Goal: Task Accomplishment & Management: Manage account settings

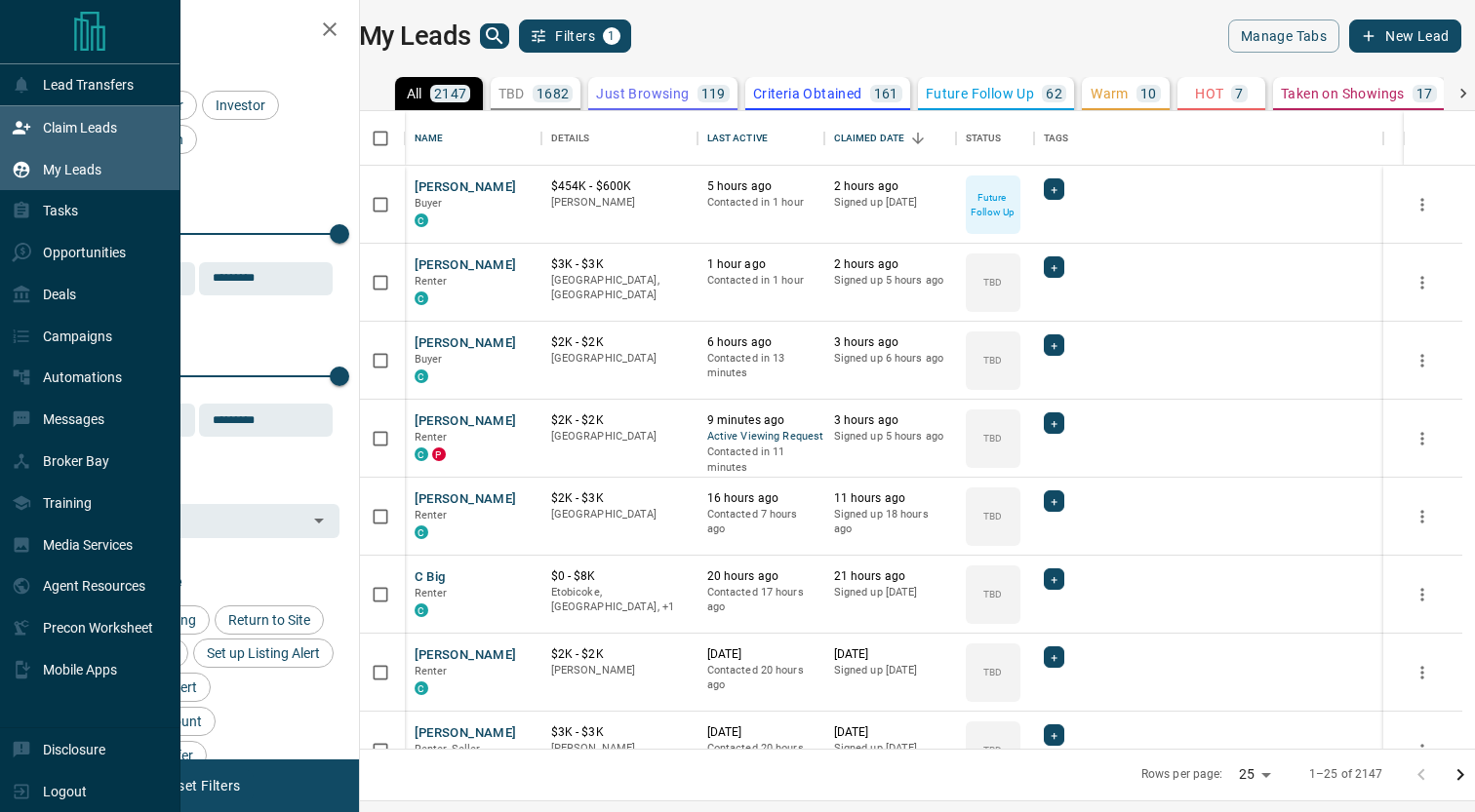
scroll to position [637, 1106]
click at [75, 140] on div "Claim Leads" at bounding box center [64, 127] width 105 height 32
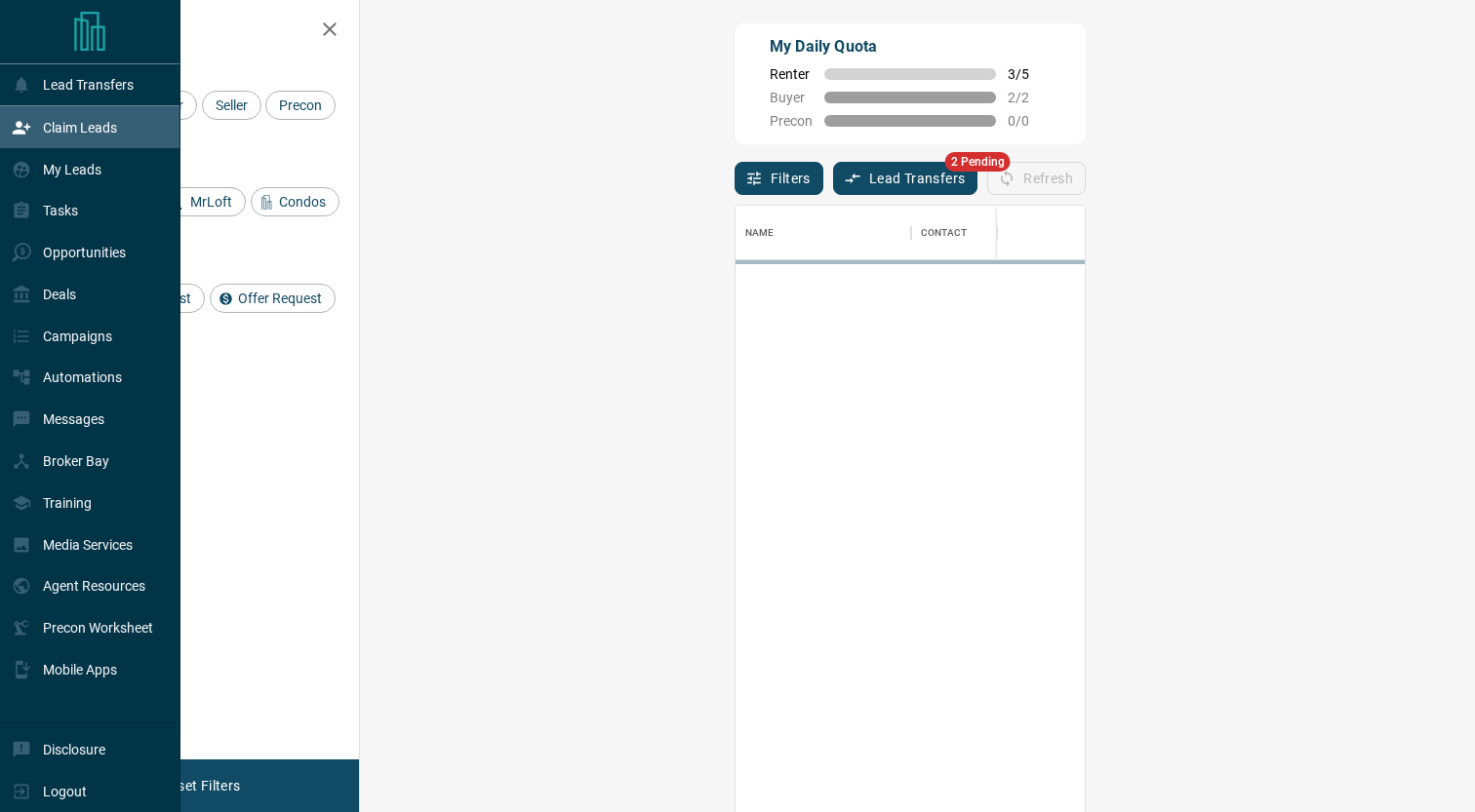
scroll to position [618, 1073]
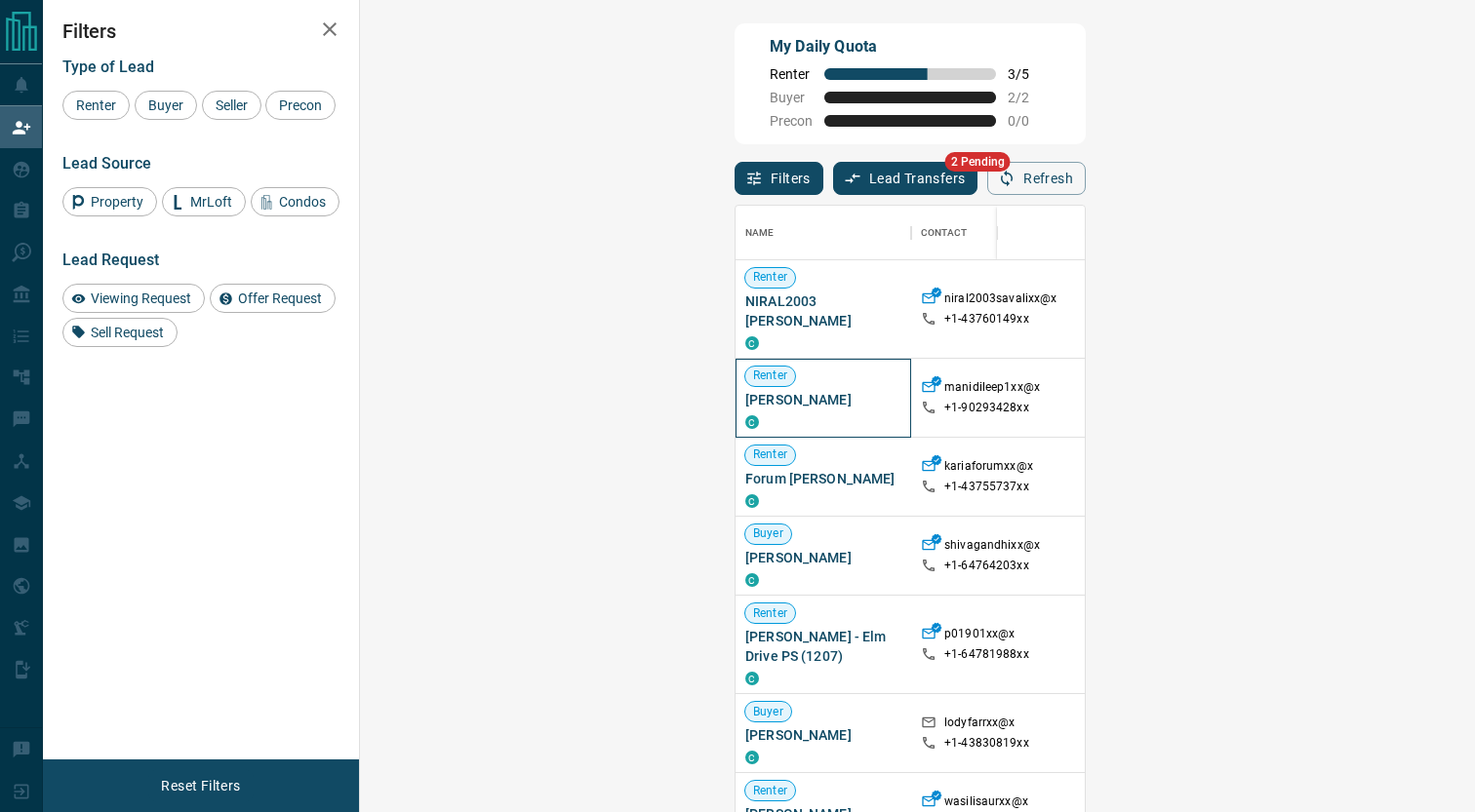
click at [745, 390] on span "[PERSON_NAME]" at bounding box center [823, 400] width 157 height 20
click at [745, 548] on span "[PERSON_NAME]" at bounding box center [823, 558] width 157 height 20
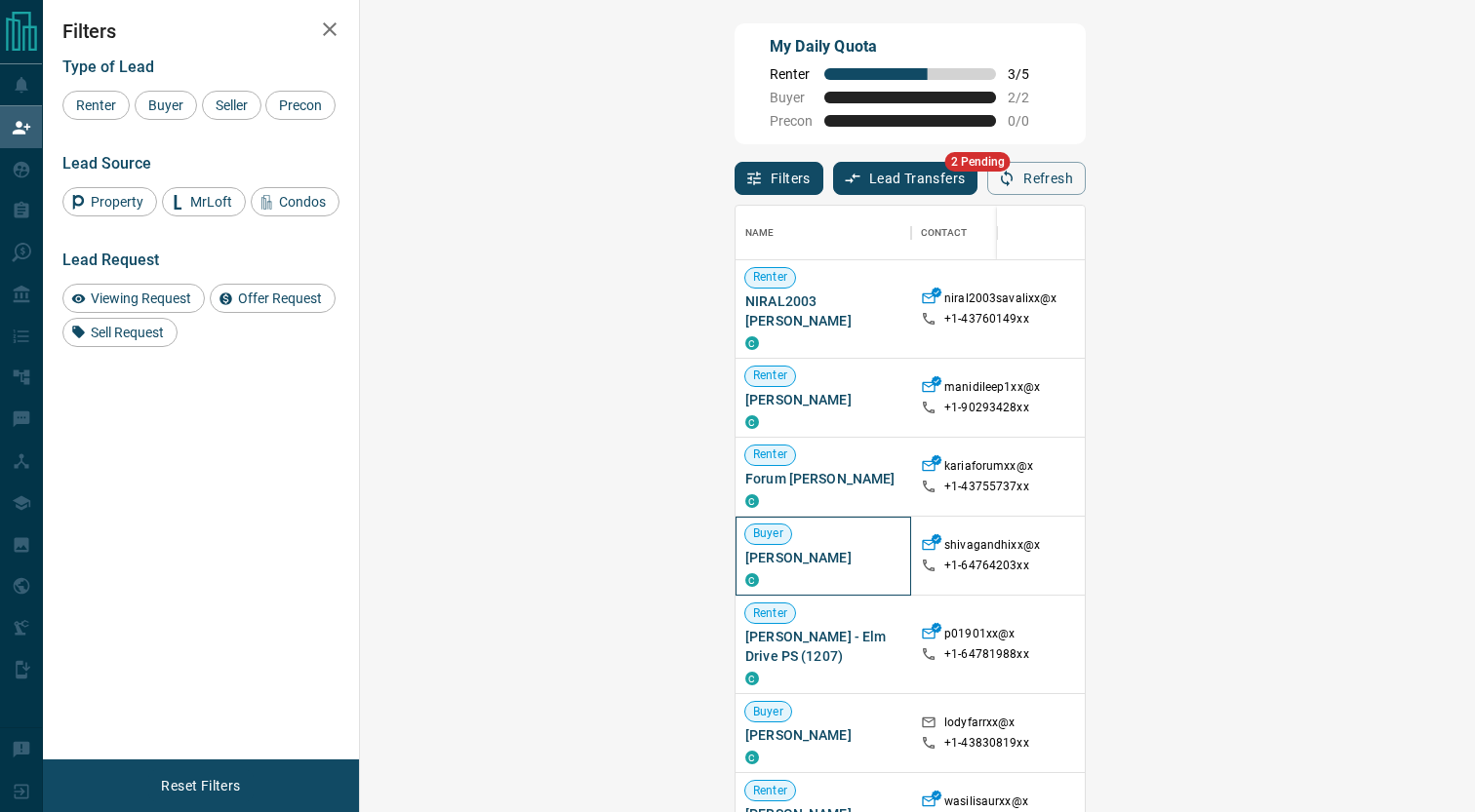
click at [745, 548] on span "[PERSON_NAME]" at bounding box center [823, 558] width 157 height 20
drag, startPoint x: 429, startPoint y: 540, endPoint x: 439, endPoint y: 381, distance: 159.3
click at [745, 390] on span "[PERSON_NAME]" at bounding box center [823, 400] width 157 height 20
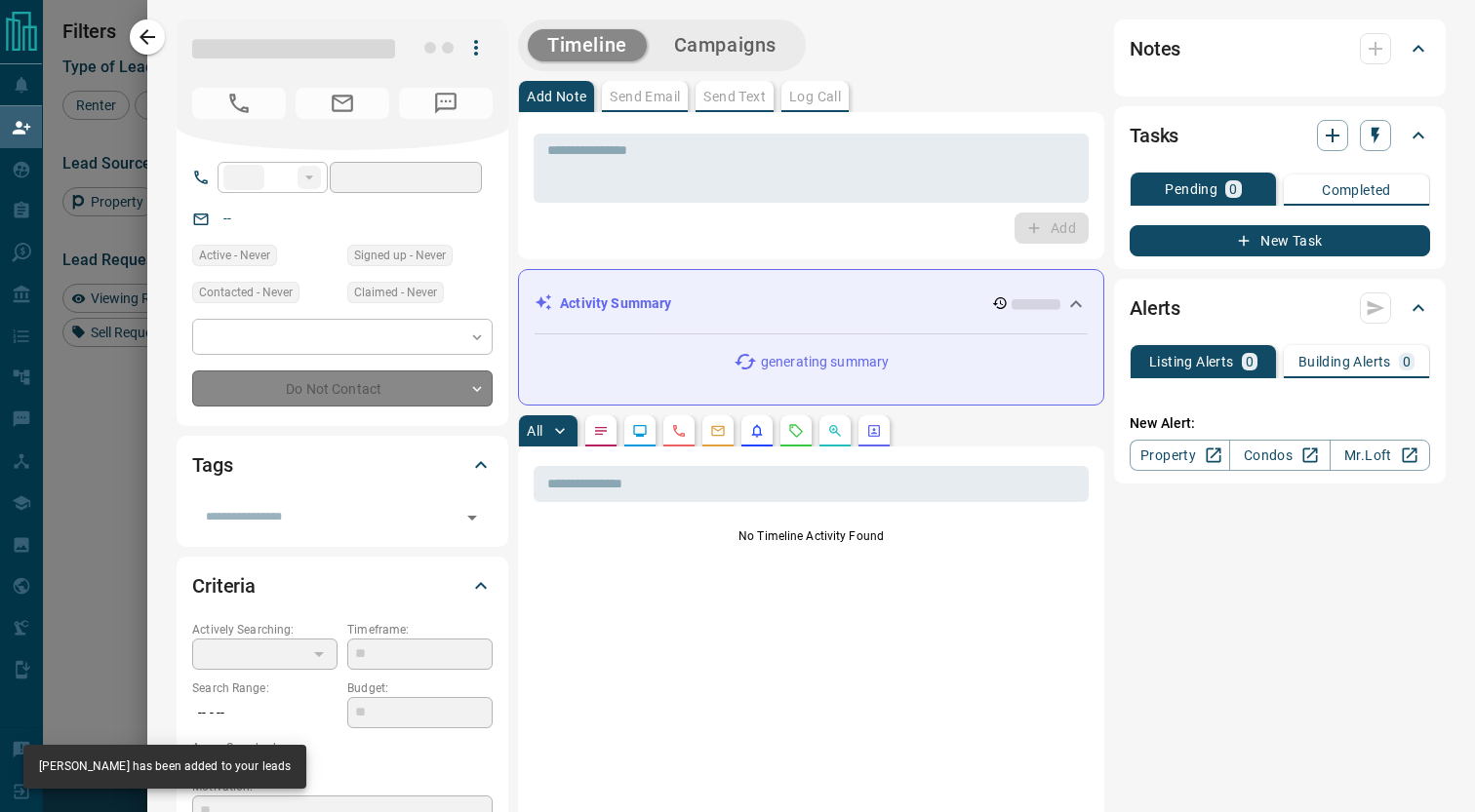
type input "**"
type input "**********"
type input "**"
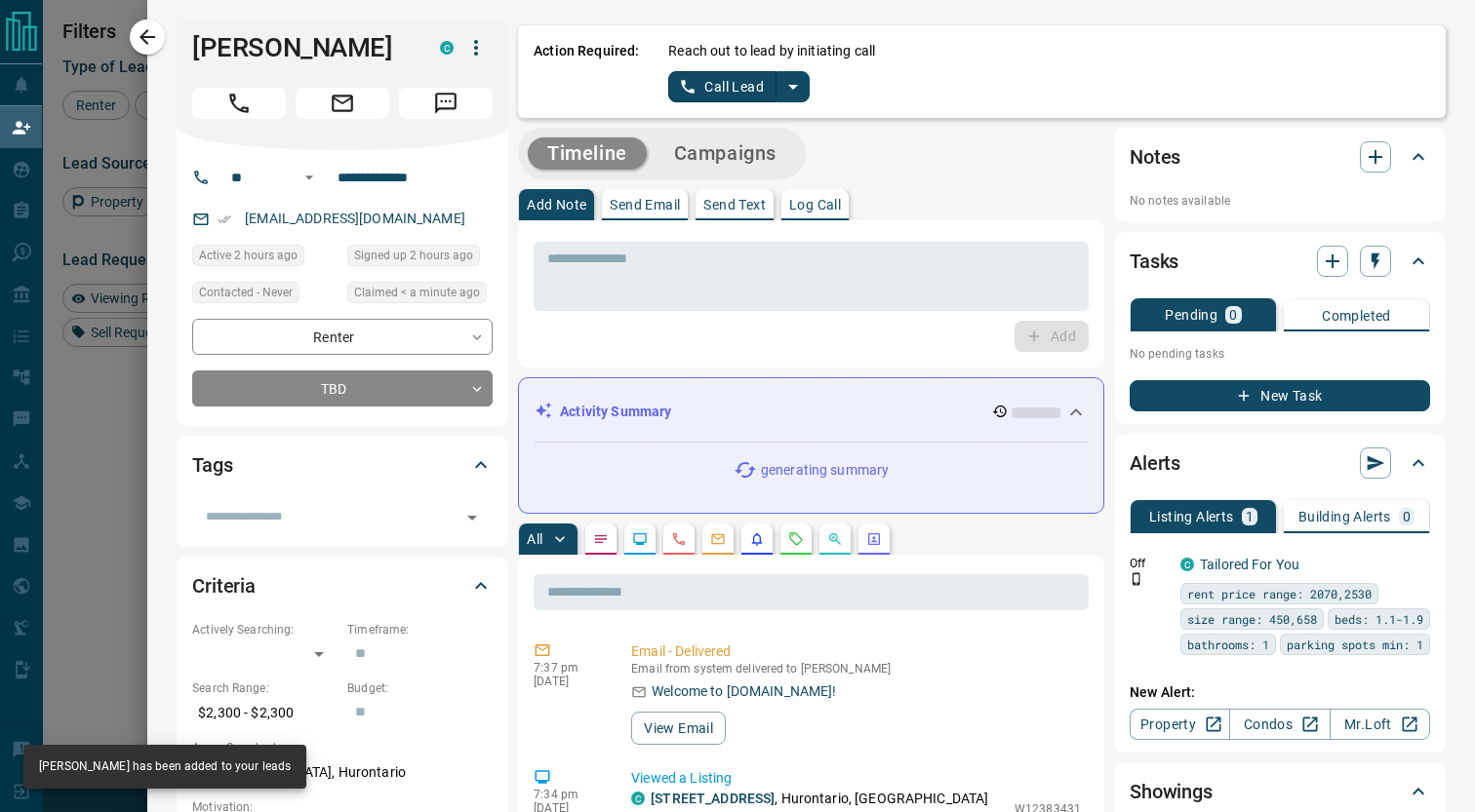
click at [800, 87] on icon "split button" at bounding box center [793, 87] width 24 height 24
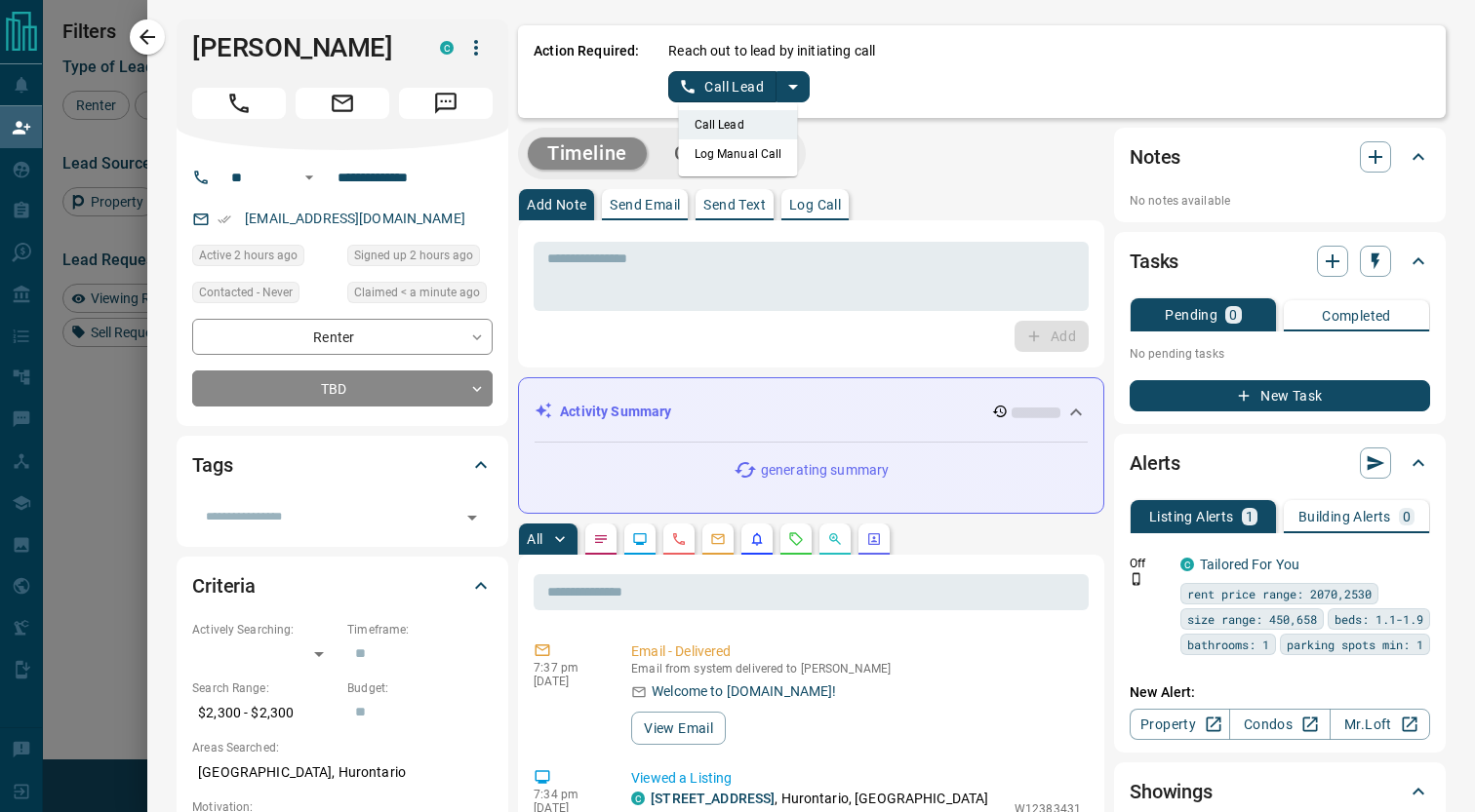
click at [725, 159] on li "Log Manual Call" at bounding box center [738, 154] width 119 height 30
click at [719, 105] on div "Action Required: Reach out to lead by initiating call Log Manual Call" at bounding box center [982, 72] width 927 height 93
click at [716, 93] on button "Log Manual Call" at bounding box center [733, 87] width 129 height 32
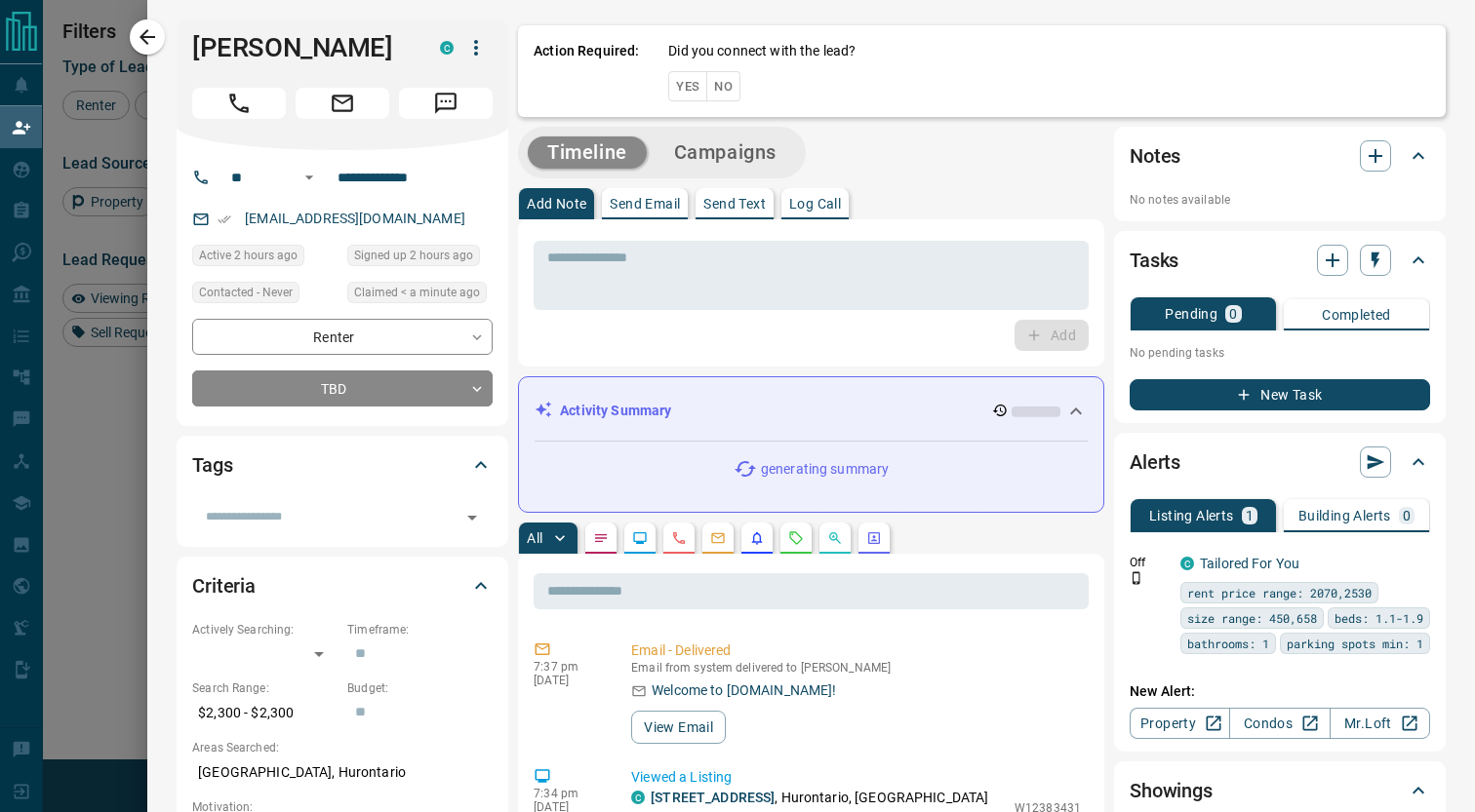
click at [730, 94] on button "No" at bounding box center [723, 86] width 34 height 31
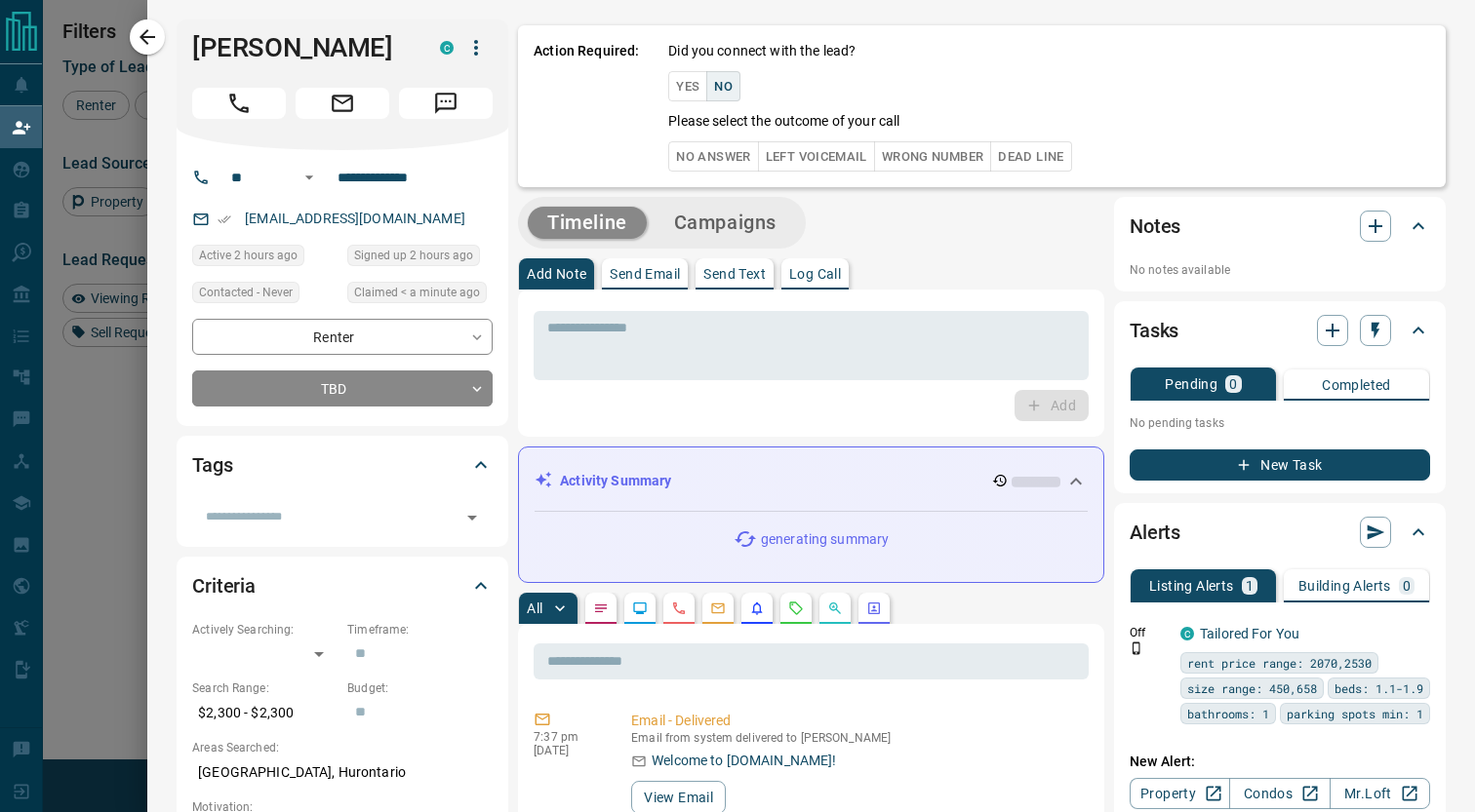
click at [719, 159] on button "No Answer" at bounding box center [713, 156] width 90 height 31
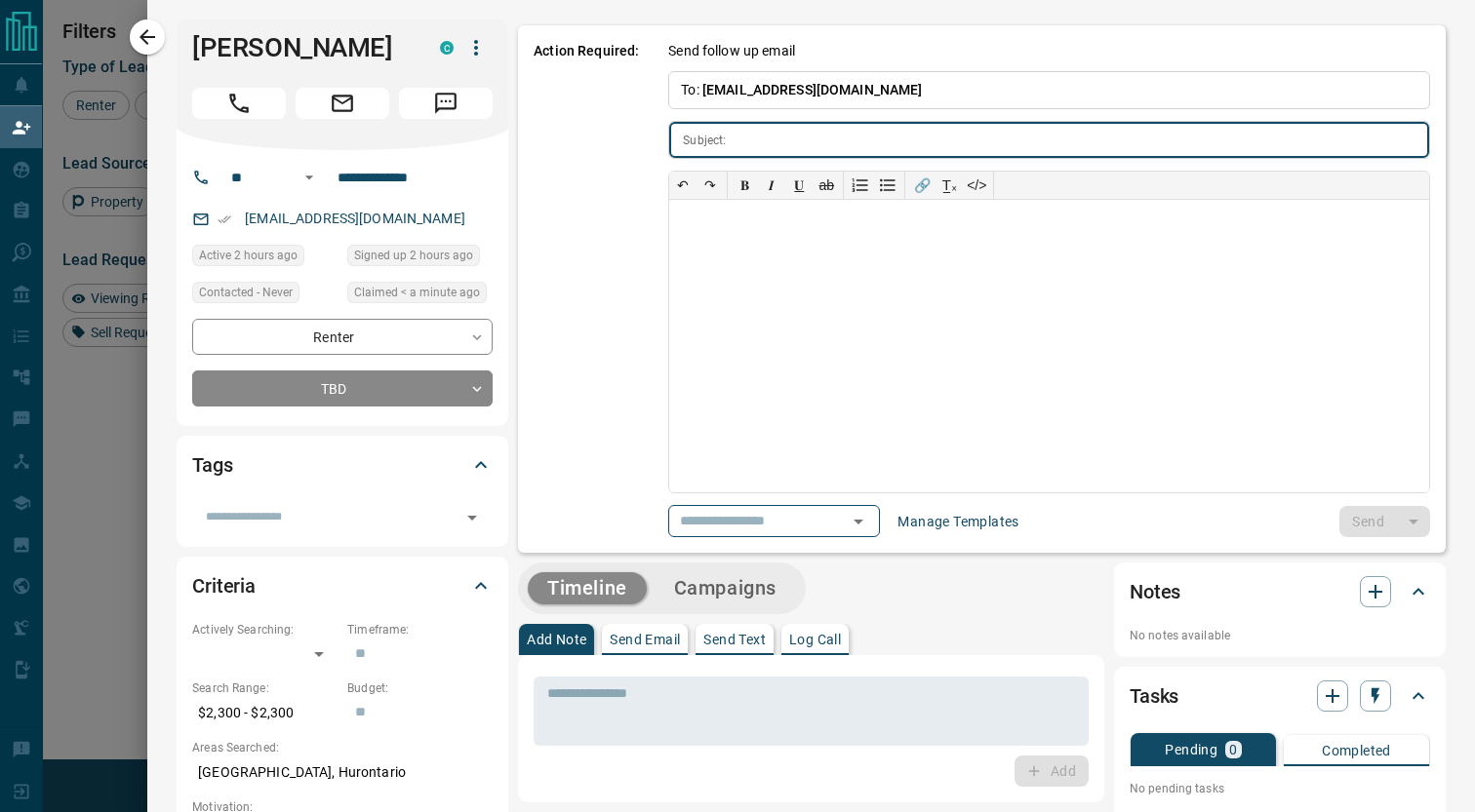
type input "**********"
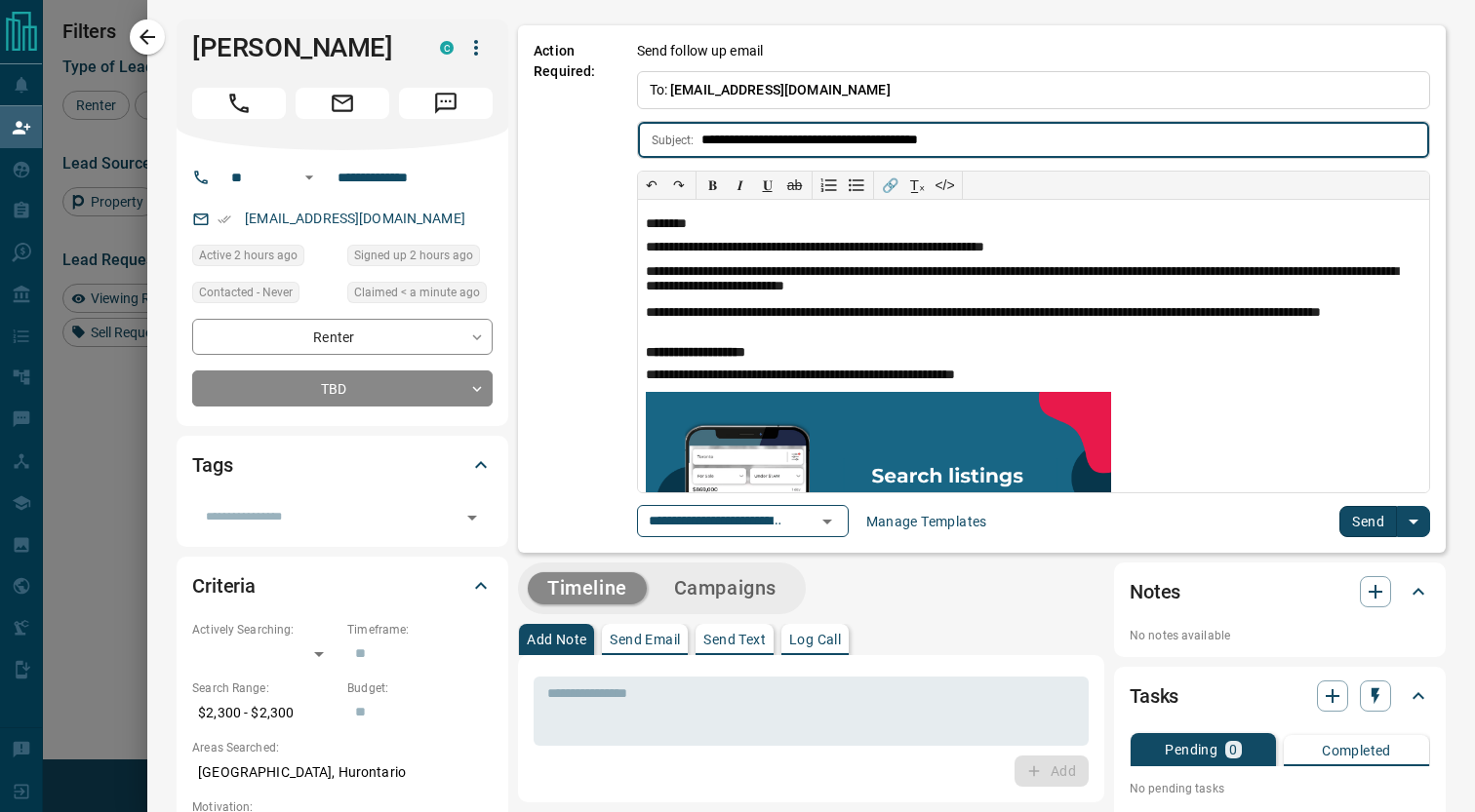
click at [1361, 524] on button "Send" at bounding box center [1368, 522] width 57 height 32
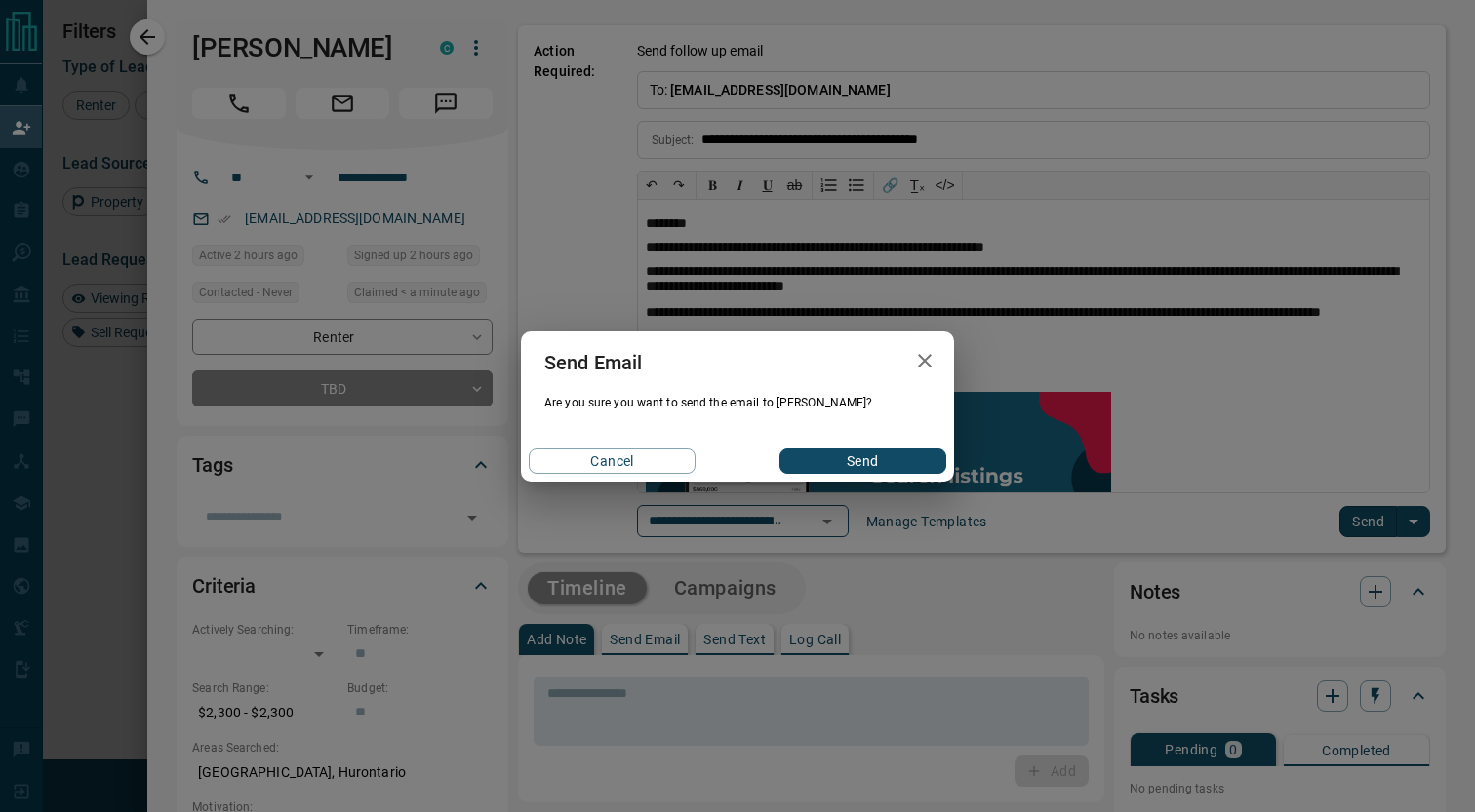
click at [853, 476] on div "Cancel Send" at bounding box center [737, 460] width 433 height 41
click at [799, 456] on button "Send" at bounding box center [863, 461] width 166 height 26
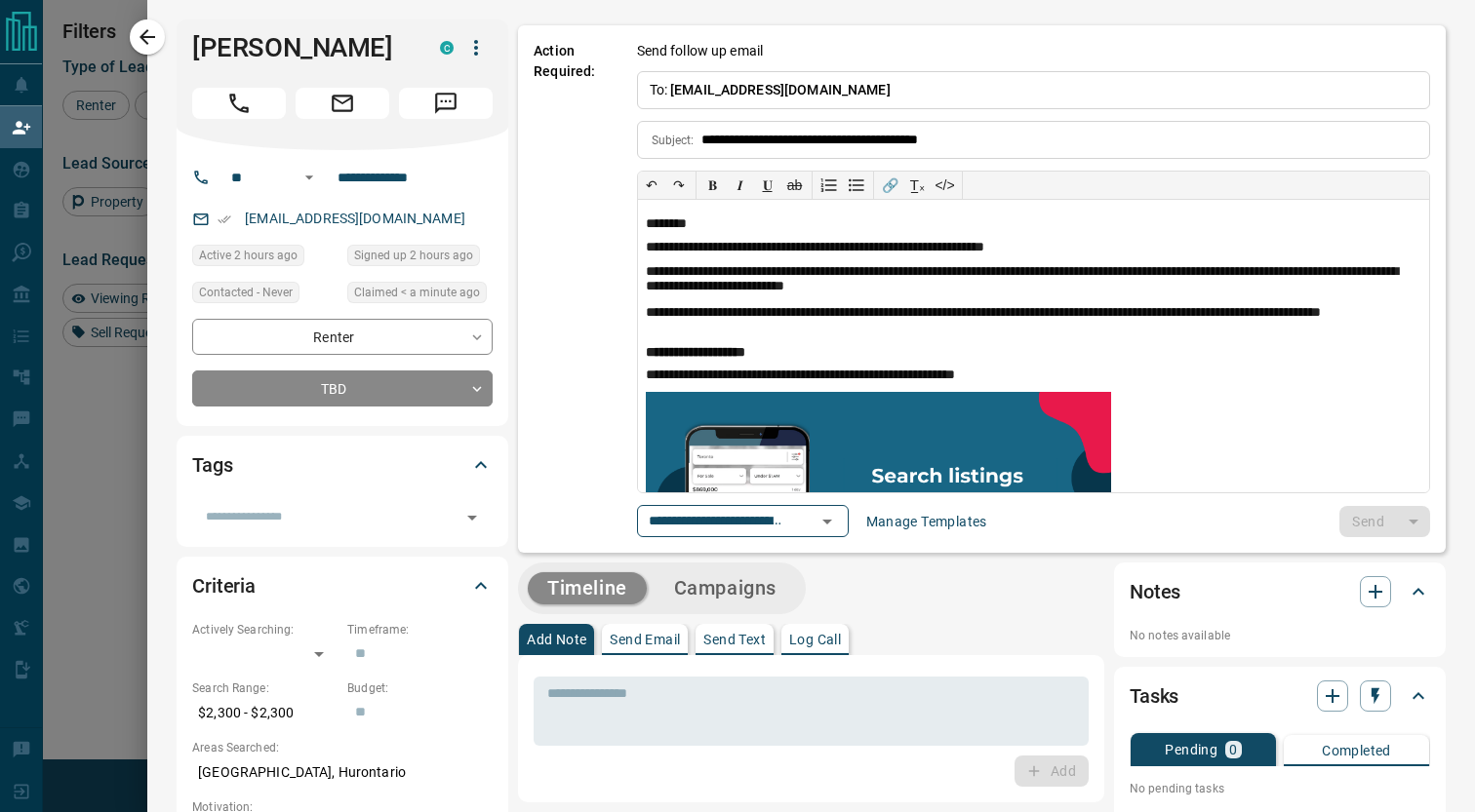
click at [78, 414] on div at bounding box center [737, 406] width 1475 height 812
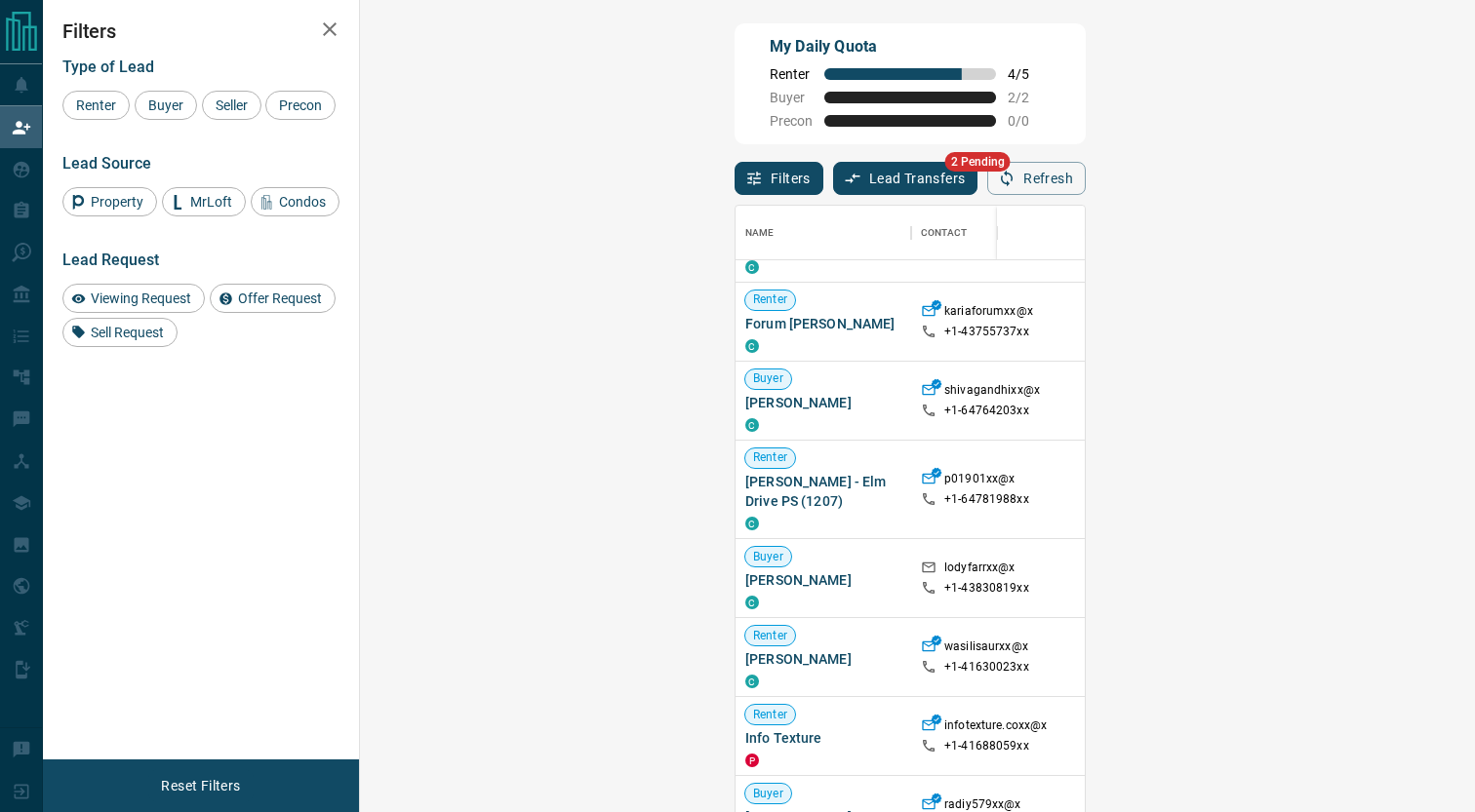
scroll to position [0, 0]
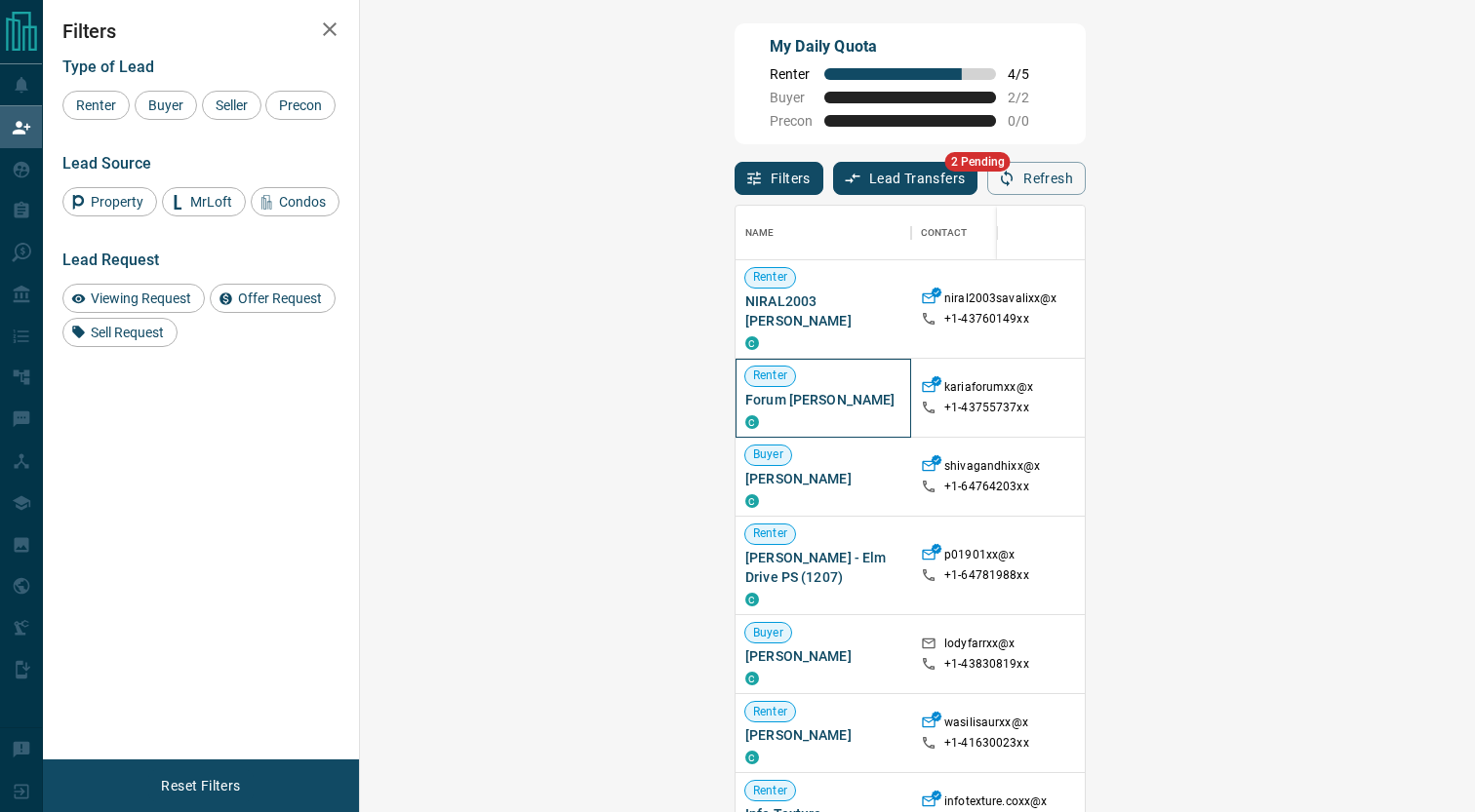
click at [745, 390] on span "Forum [PERSON_NAME]" at bounding box center [823, 400] width 157 height 20
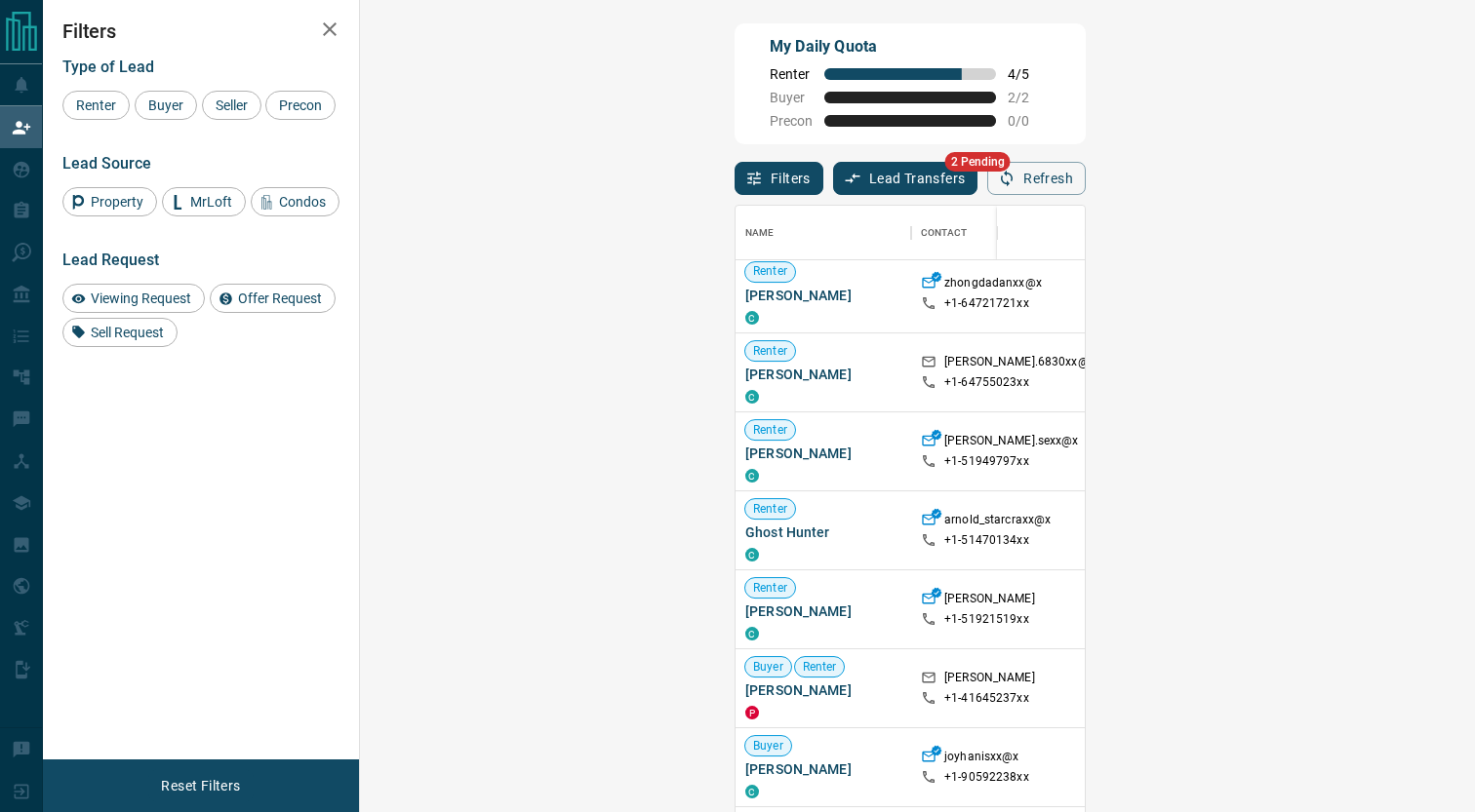
scroll to position [772, 0]
